Goal: Task Accomplishment & Management: Use online tool/utility

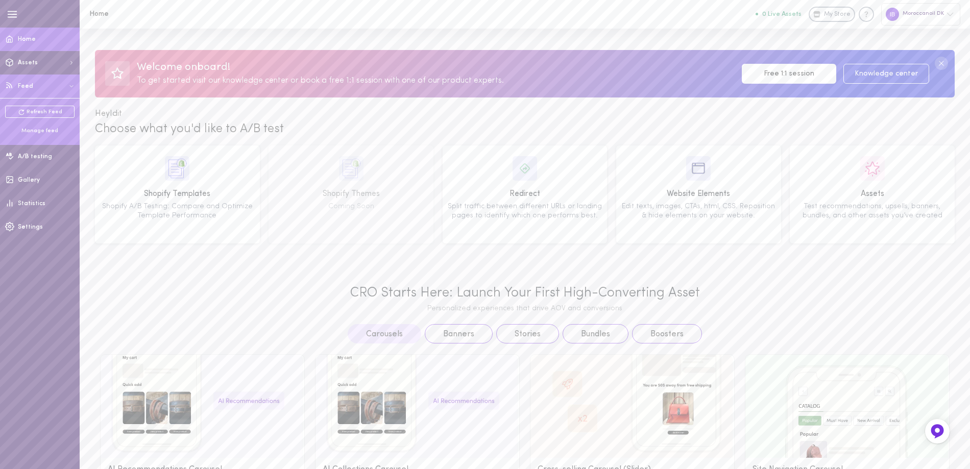
click at [42, 129] on div "Manage feed" at bounding box center [39, 131] width 69 height 8
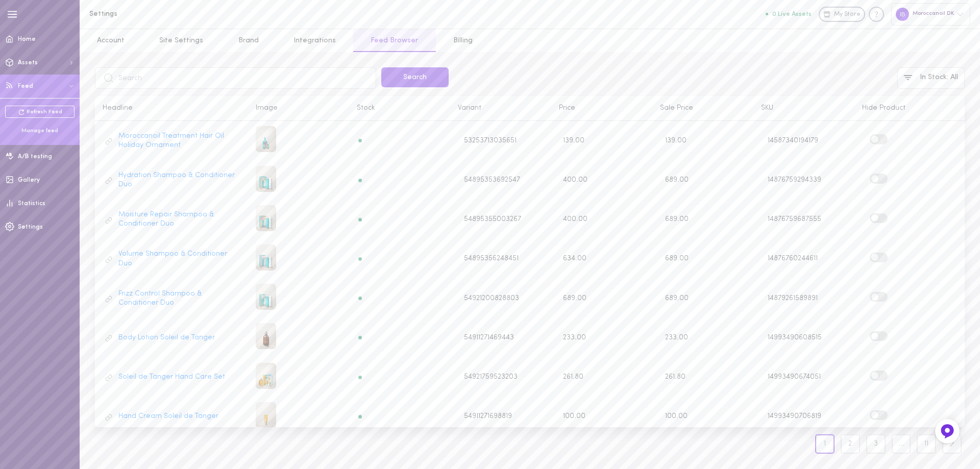
drag, startPoint x: 153, startPoint y: 74, endPoint x: 123, endPoint y: 80, distance: 30.7
click at [123, 80] on input "text" at bounding box center [235, 77] width 281 height 21
type input "M101UM5"
click at [421, 75] on button "Search" at bounding box center [414, 77] width 67 height 20
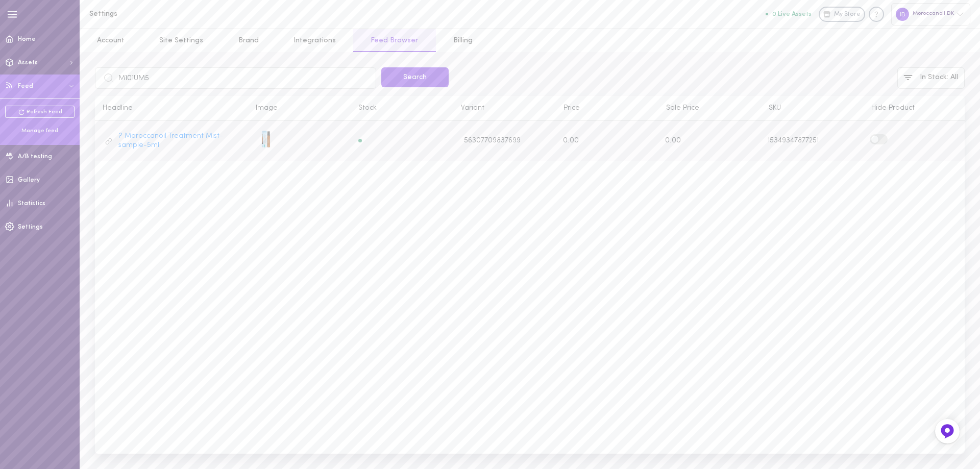
click at [885, 138] on label at bounding box center [879, 139] width 18 height 10
click at [0, 0] on input "checkbox" at bounding box center [0, 0] width 0 height 0
